Goal: Task Accomplishment & Management: Manage account settings

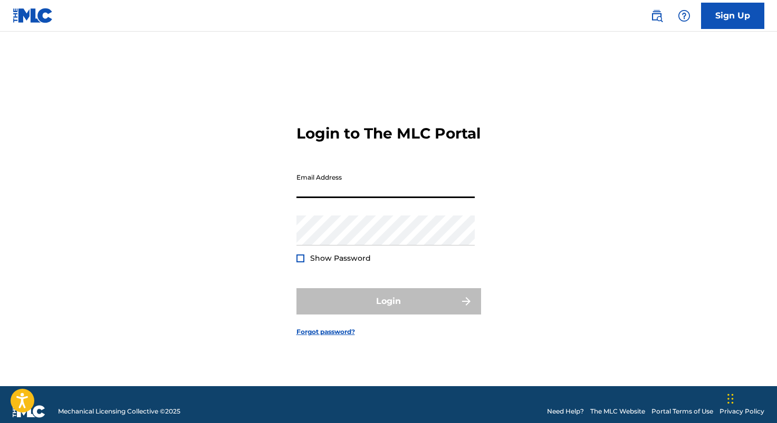
click at [375, 198] on input "Email Address" at bounding box center [385, 183] width 178 height 30
click at [323, 195] on input "Email Address" at bounding box center [385, 183] width 178 height 30
type input "[EMAIL_ADDRESS][DOMAIN_NAME]"
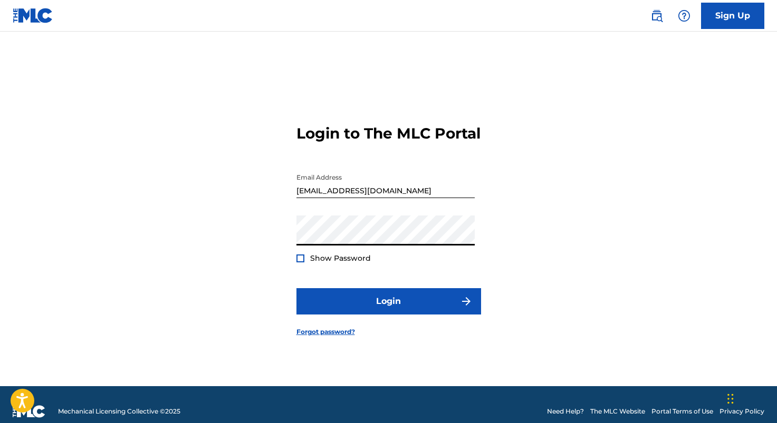
click at [301, 263] on div at bounding box center [300, 259] width 8 height 8
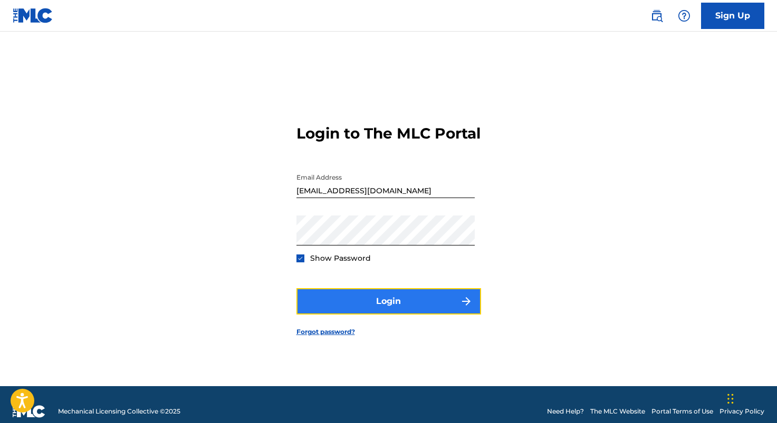
click at [382, 309] on button "Login" at bounding box center [388, 301] width 185 height 26
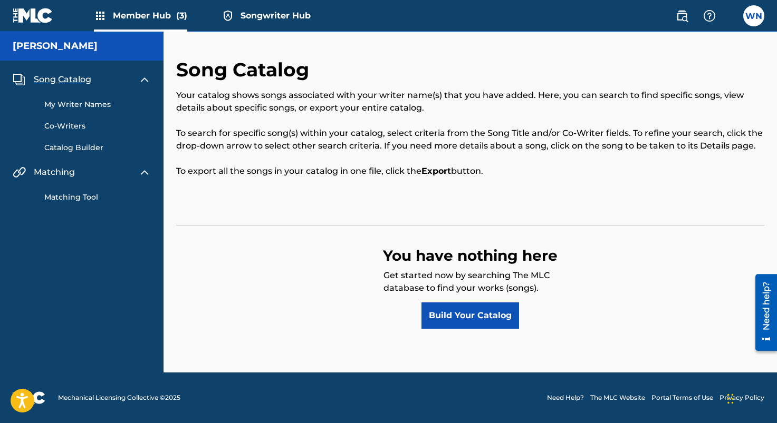
click at [493, 63] on div "Song Catalog Your catalog shows songs associated with your writer name(s) that …" at bounding box center [470, 131] width 588 height 146
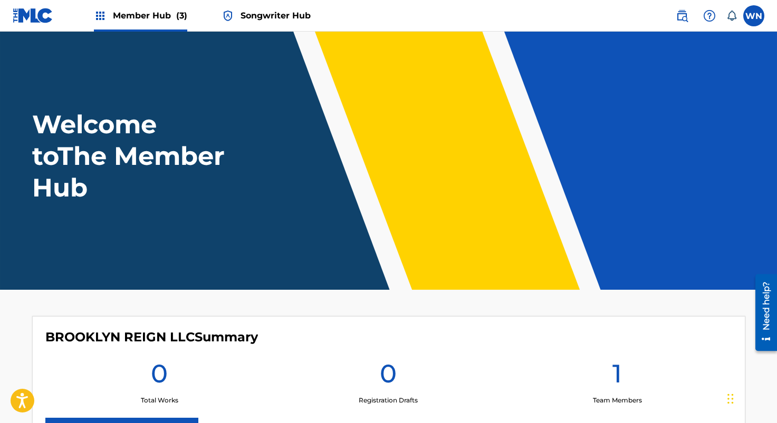
click at [275, 104] on header "Welcome to The Member Hub" at bounding box center [388, 161] width 777 height 258
click at [744, 14] on label at bounding box center [753, 15] width 21 height 21
click at [754, 16] on input "WN [PERSON_NAME] [PERSON_NAME][EMAIL_ADDRESS][DOMAIN_NAME] Notification Prefere…" at bounding box center [754, 16] width 0 height 0
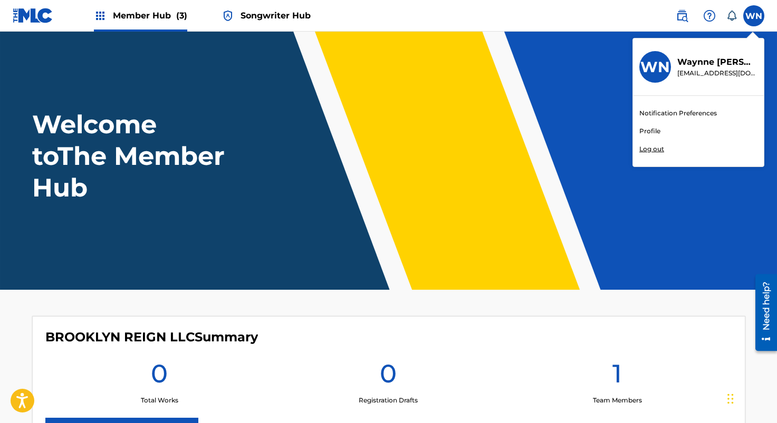
click at [650, 130] on link "Profile" at bounding box center [649, 131] width 21 height 9
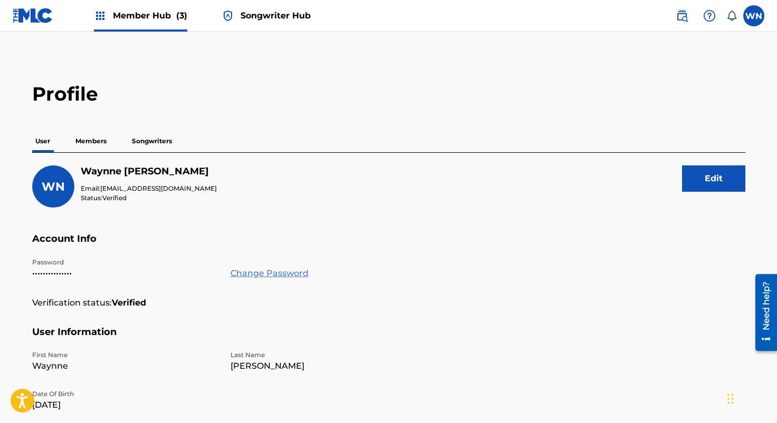
click at [266, 277] on link "Change Password" at bounding box center [269, 273] width 78 height 13
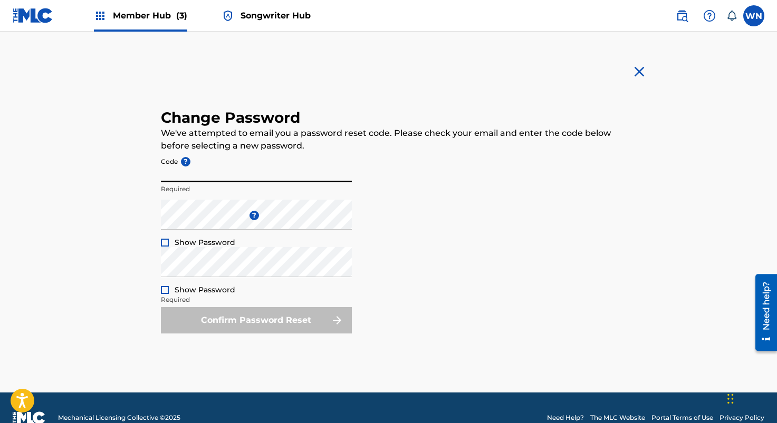
click at [225, 171] on input "Code ?" at bounding box center [256, 167] width 191 height 30
